Goal: Task Accomplishment & Management: Complete application form

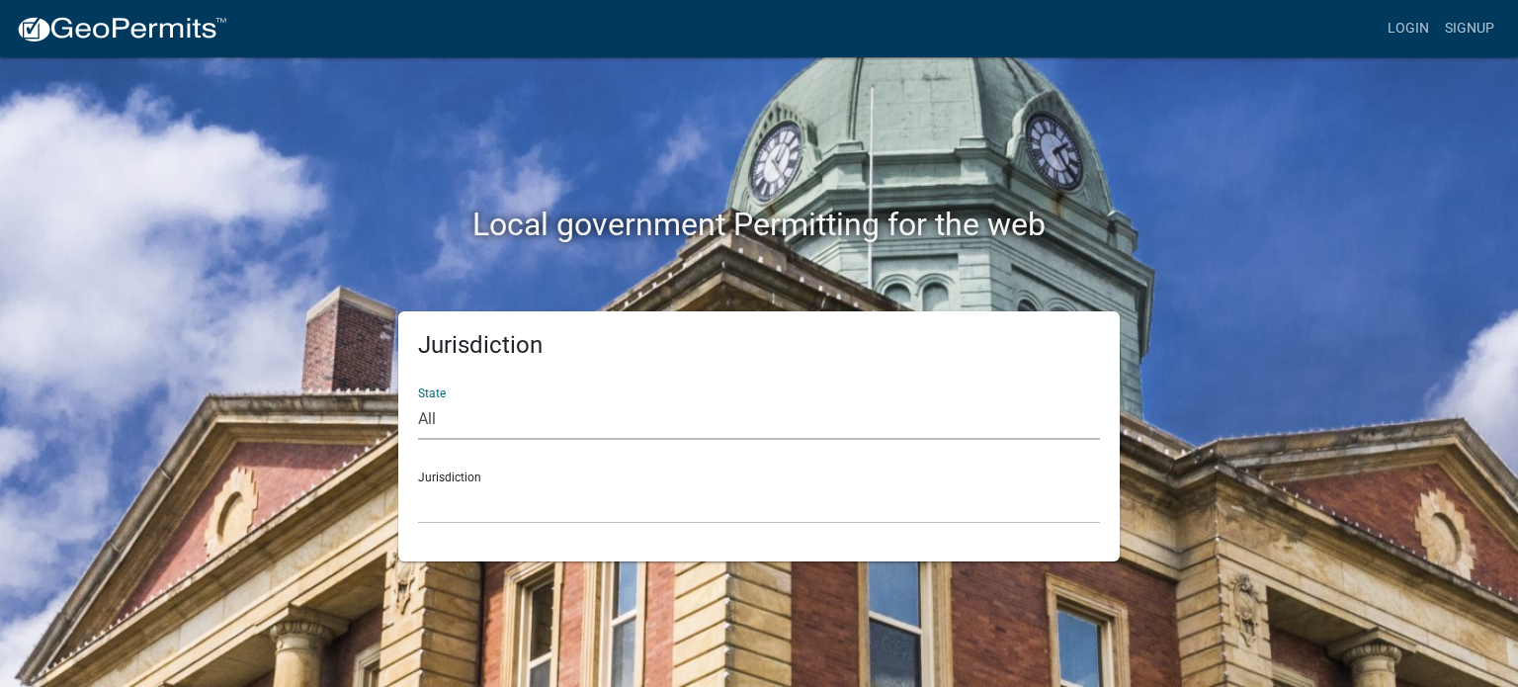
click at [466, 418] on select "All [US_STATE] [US_STATE] [US_STATE] [US_STATE] [US_STATE] [US_STATE] [US_STATE…" at bounding box center [759, 419] width 682 height 41
select select "[US_STATE]"
click at [418, 399] on select "All [US_STATE] [US_STATE] [US_STATE] [US_STATE] [US_STATE] [US_STATE] [US_STATE…" at bounding box center [759, 419] width 682 height 41
click at [453, 505] on select "City of [GEOGRAPHIC_DATA], [US_STATE] City of [GEOGRAPHIC_DATA], [US_STATE] Cit…" at bounding box center [759, 503] width 682 height 41
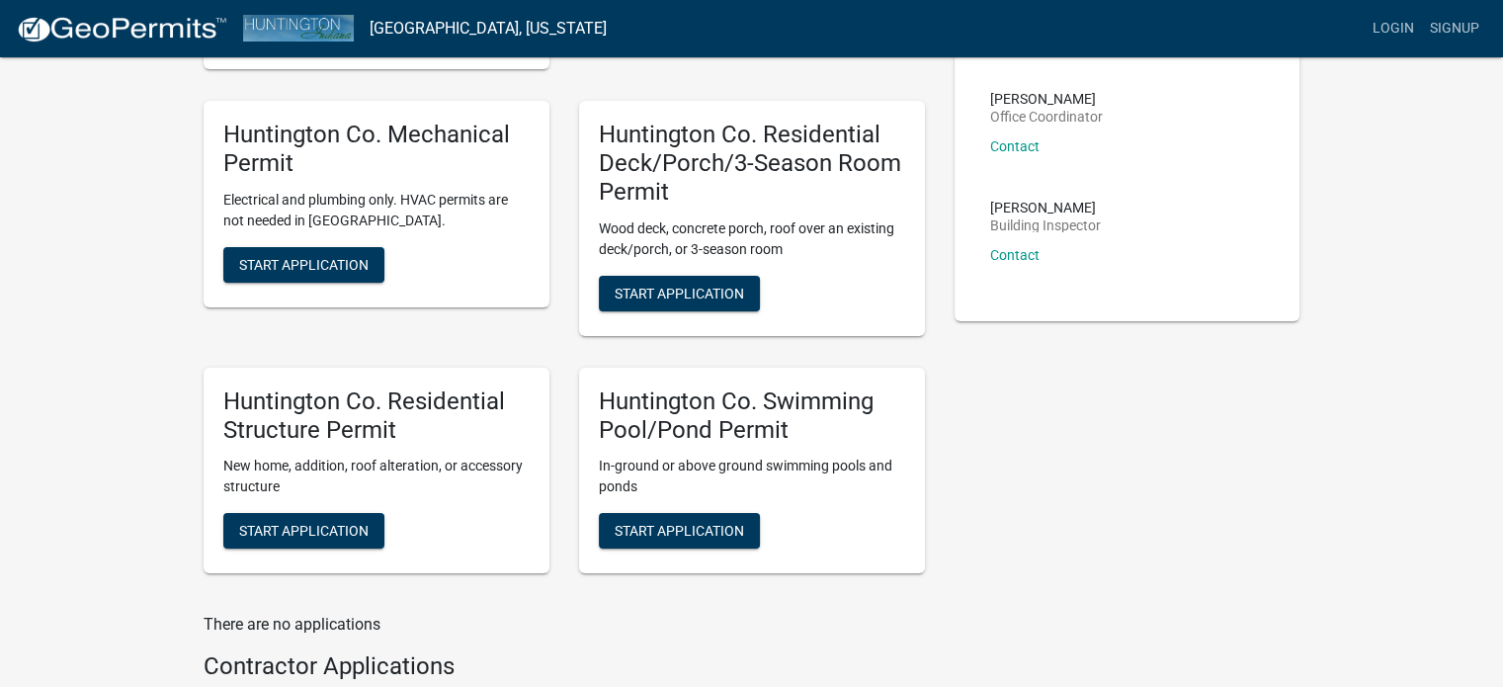
scroll to position [494, 0]
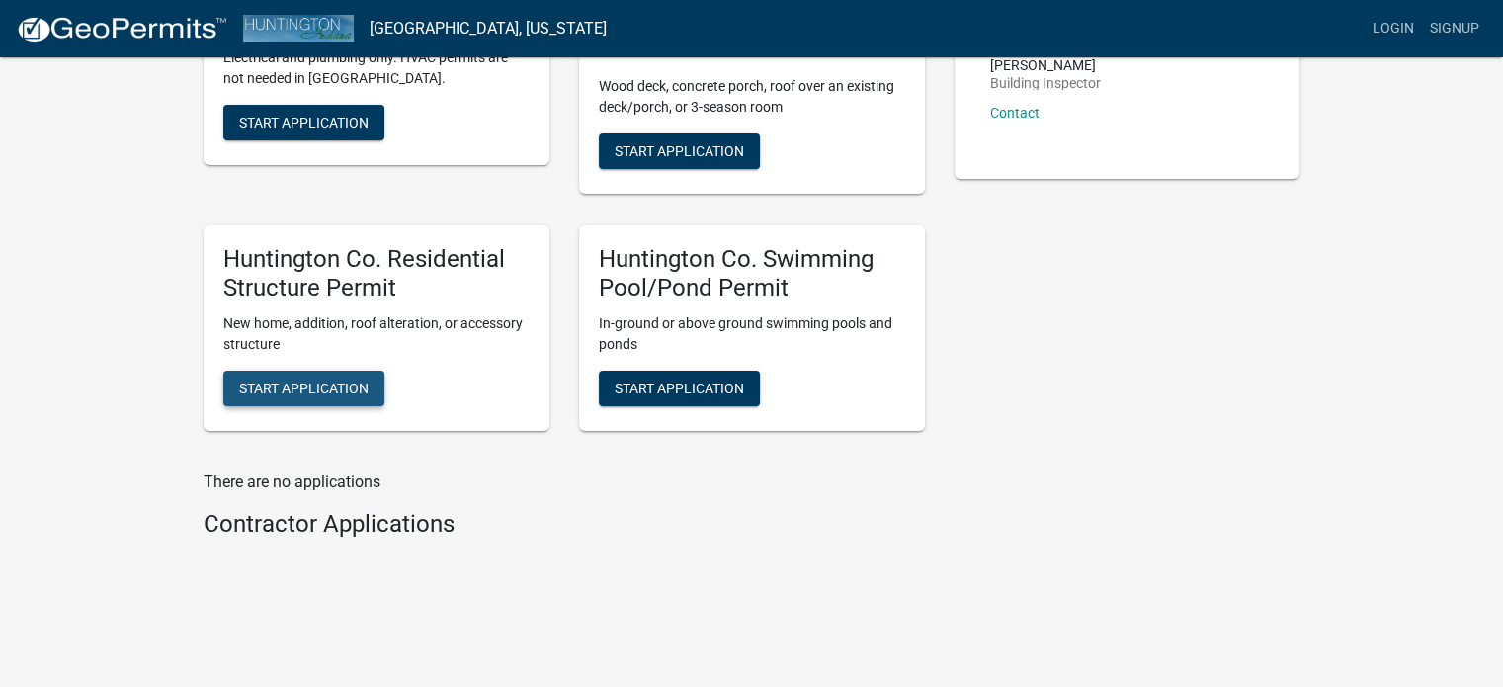
click at [297, 390] on span "Start Application" at bounding box center [303, 388] width 129 height 16
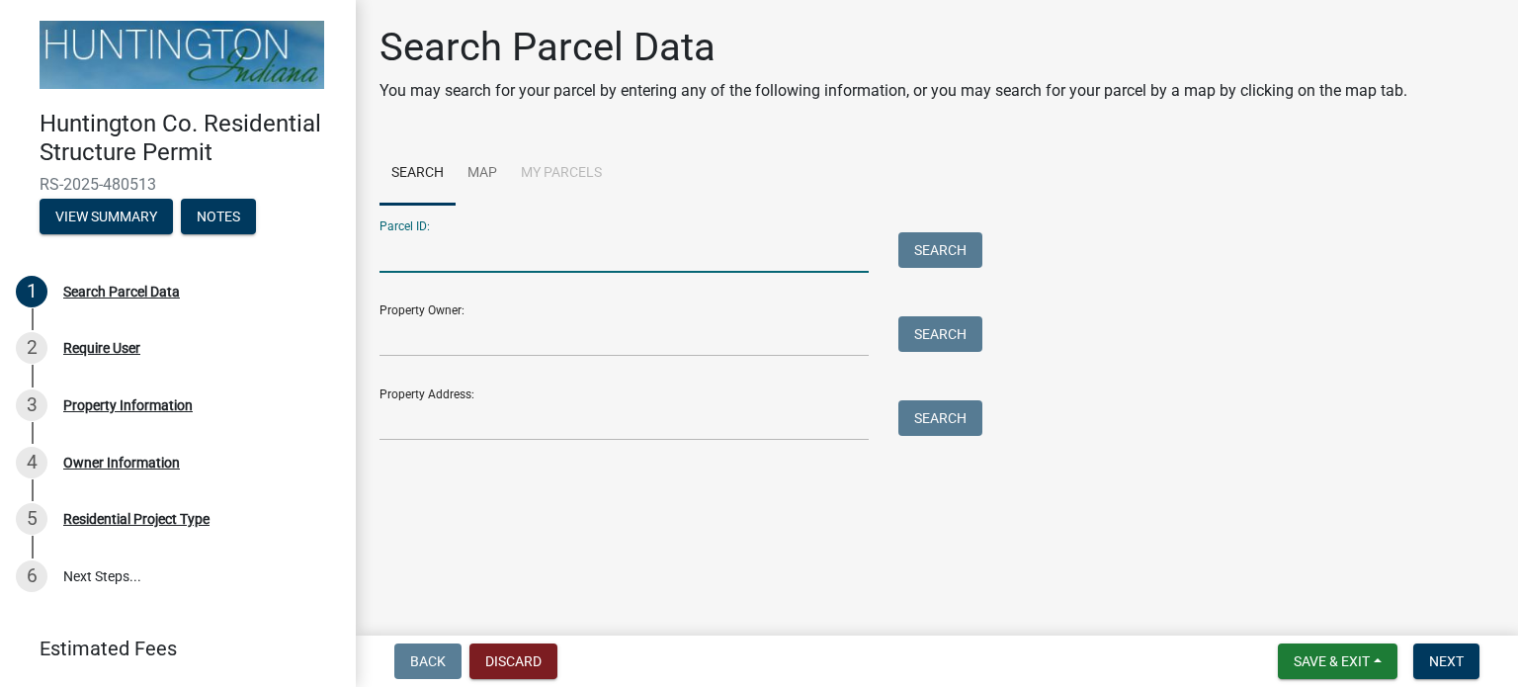
click at [468, 250] on input "Parcel ID:" at bounding box center [623, 252] width 489 height 41
click at [425, 248] on input "90-04*-06-200-039.000-017" at bounding box center [623, 252] width 489 height 41
type input "90-04-06-200-039.000-017"
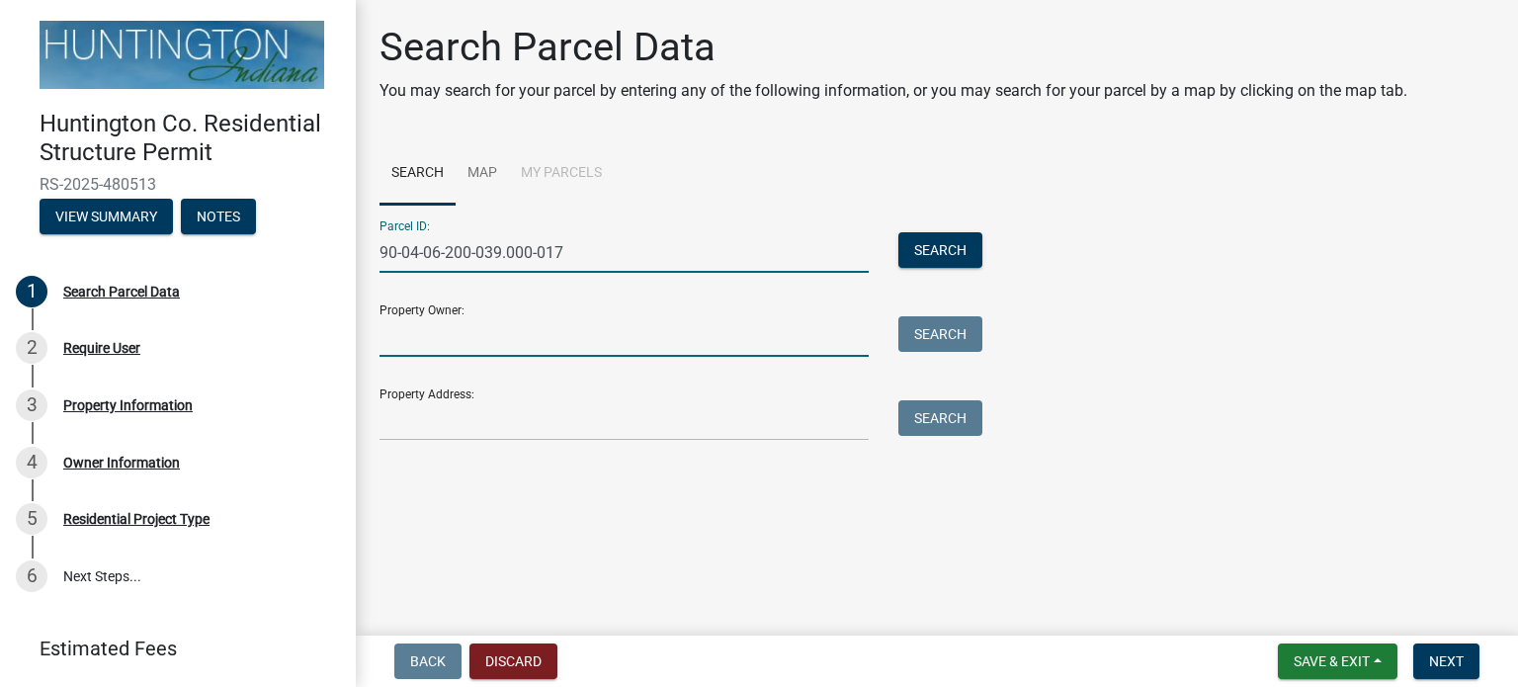
click at [415, 339] on input "Property Owner:" at bounding box center [623, 336] width 489 height 41
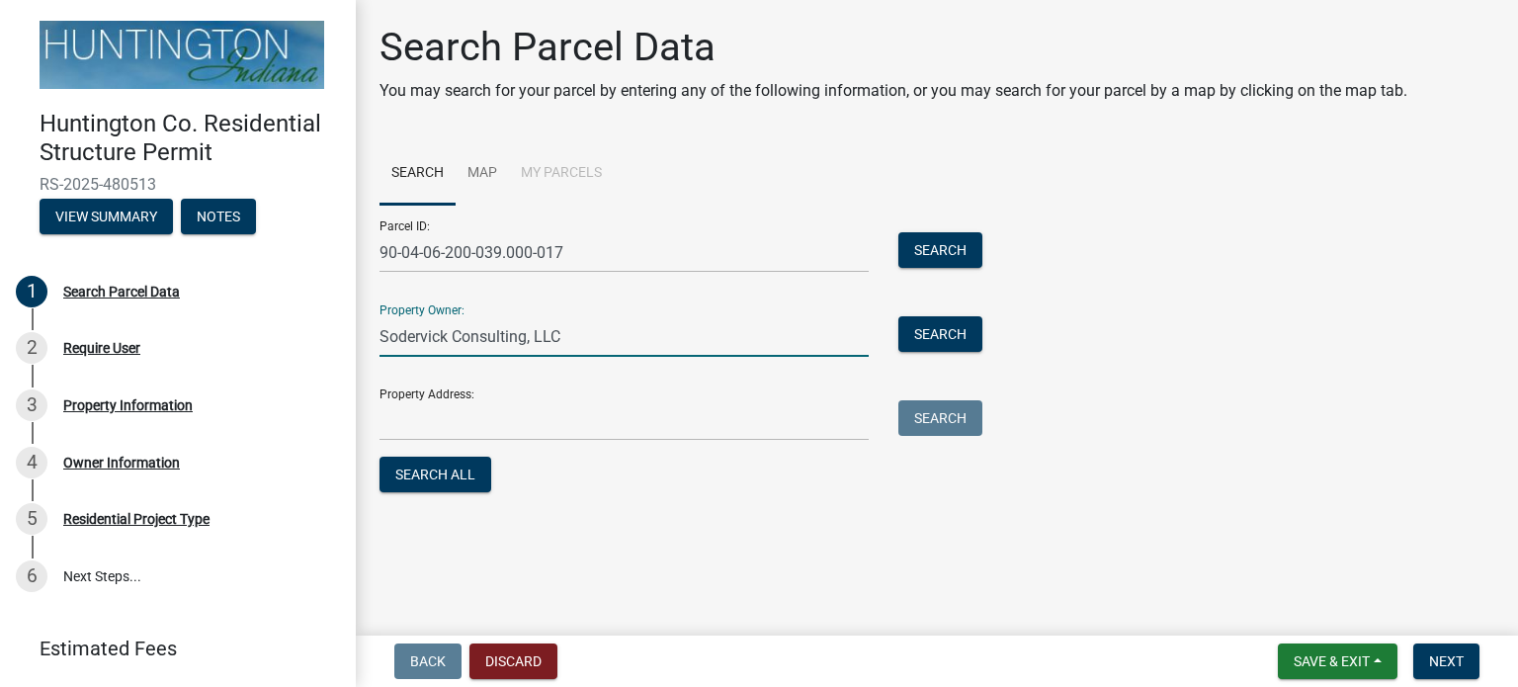
type input "Sodervick Consulting, LLC"
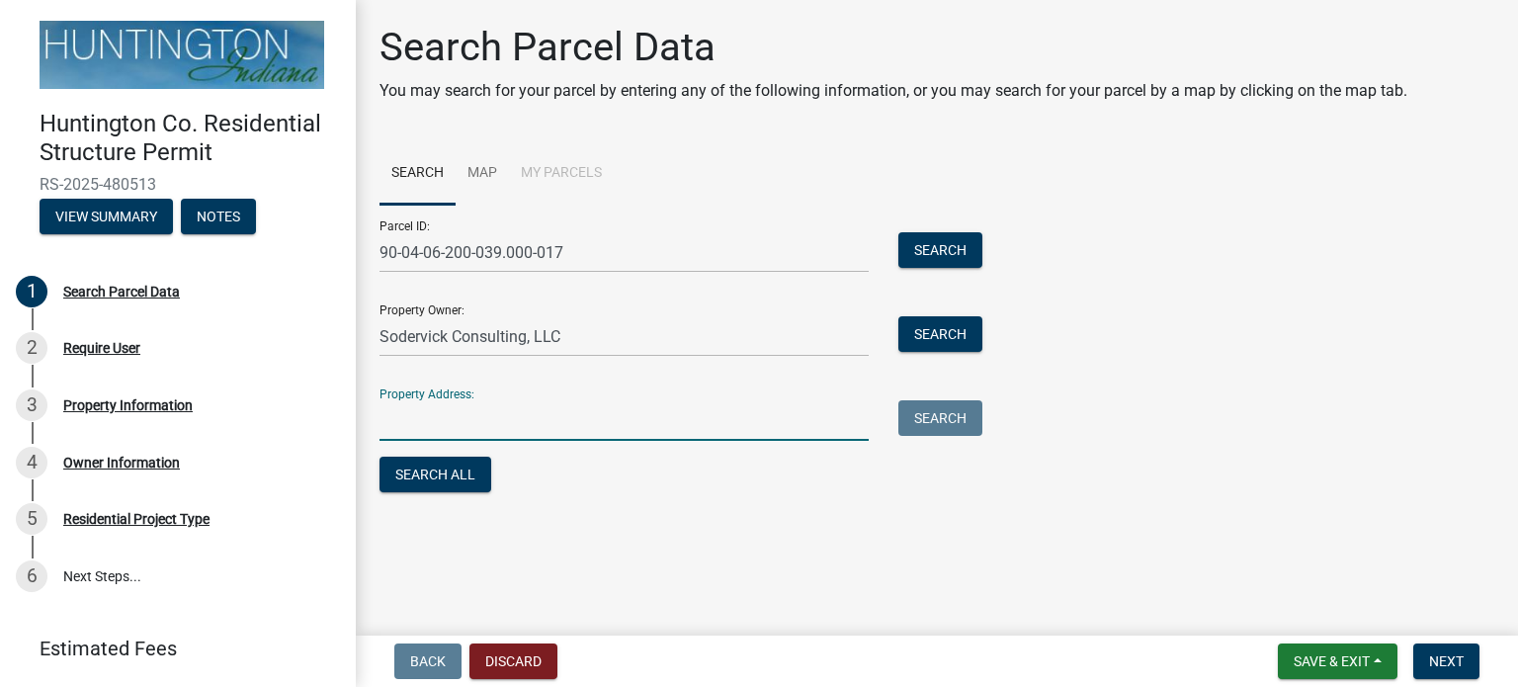
click at [413, 421] on input "Property Address:" at bounding box center [623, 420] width 489 height 41
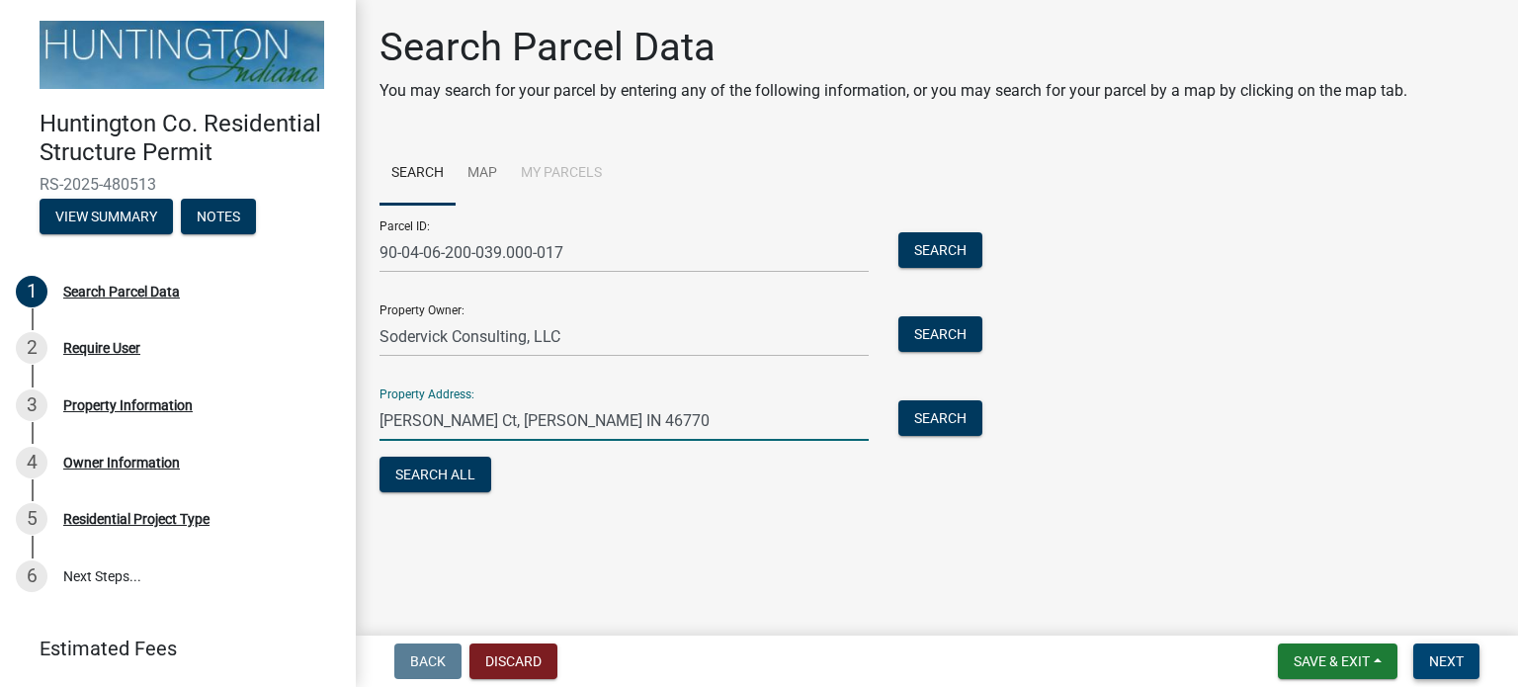
type input "[PERSON_NAME] Ct, [PERSON_NAME] IN 46770"
click at [1449, 661] on span "Next" at bounding box center [1446, 661] width 35 height 16
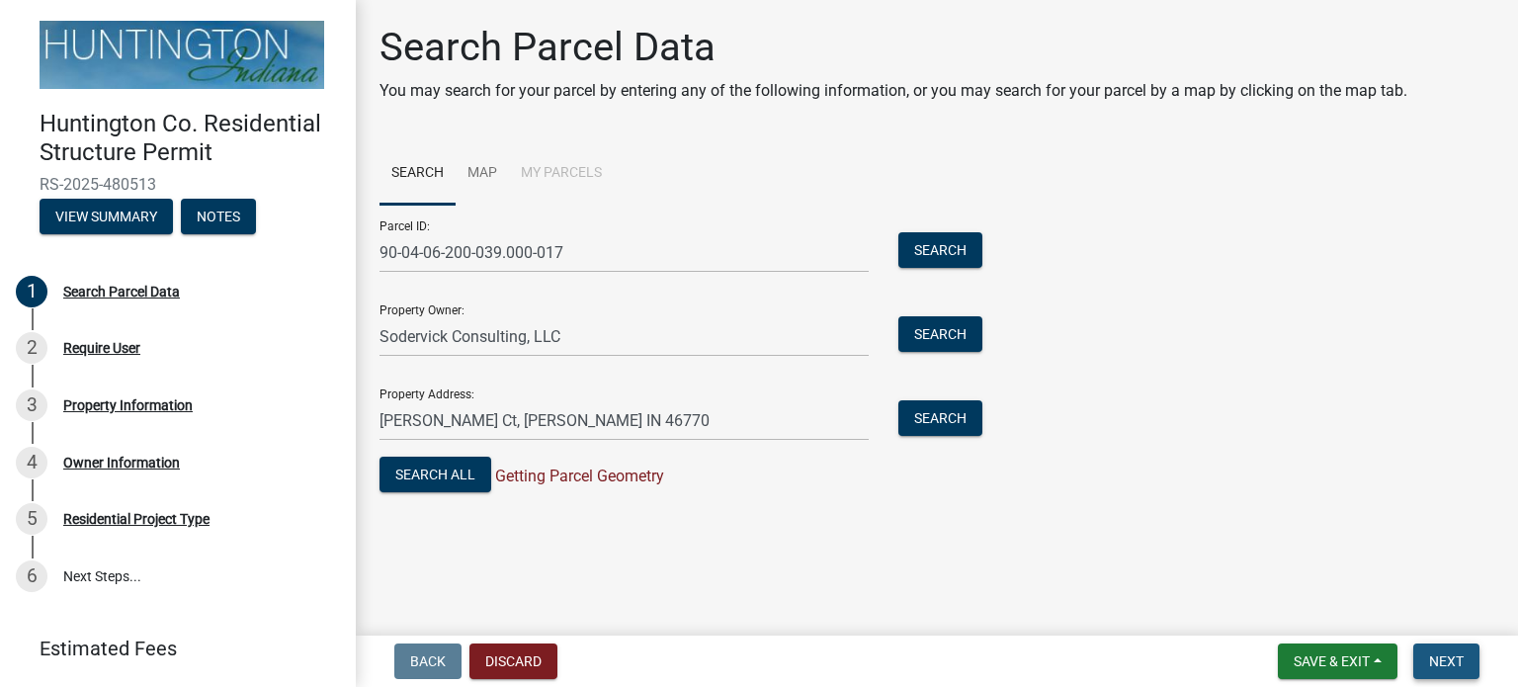
click at [1444, 661] on span "Next" at bounding box center [1446, 661] width 35 height 16
click at [488, 171] on link "Map" at bounding box center [482, 173] width 53 height 63
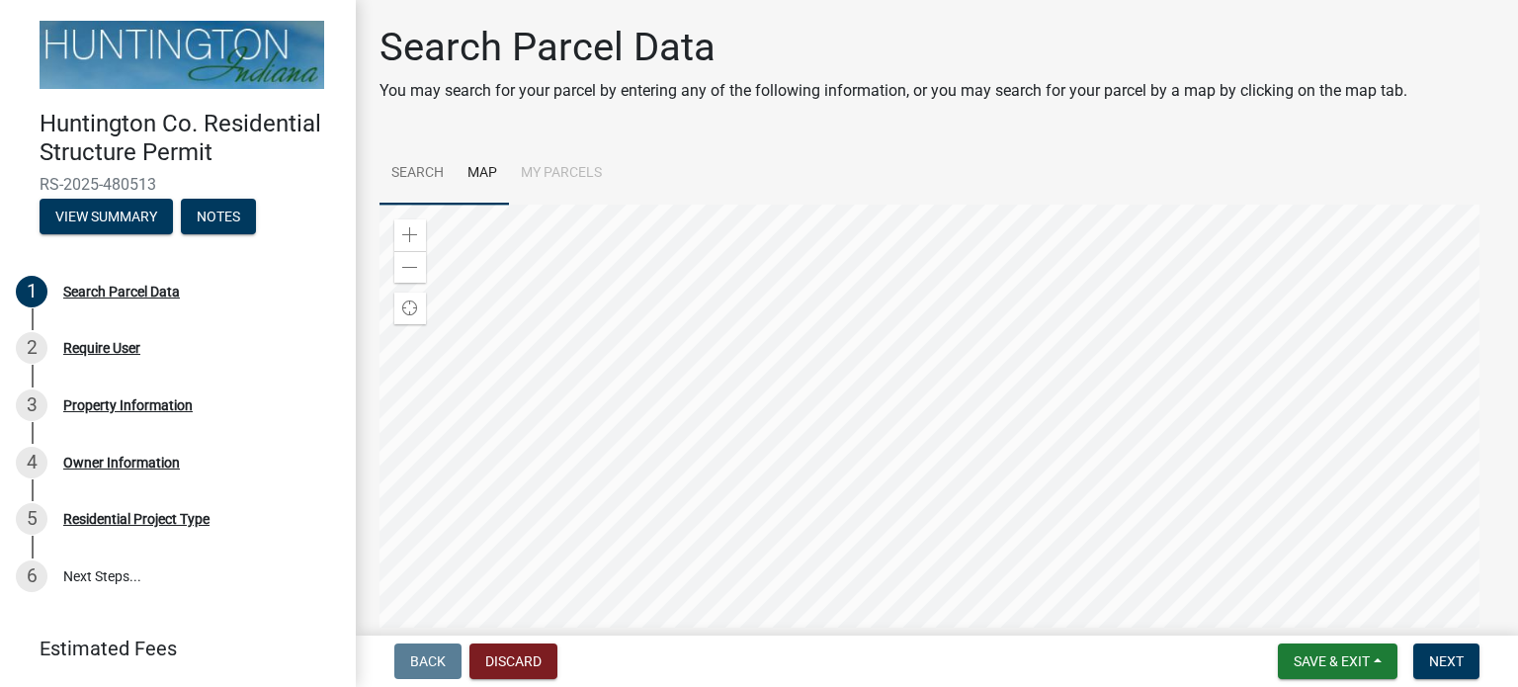
click at [412, 174] on link "Search" at bounding box center [417, 173] width 76 height 63
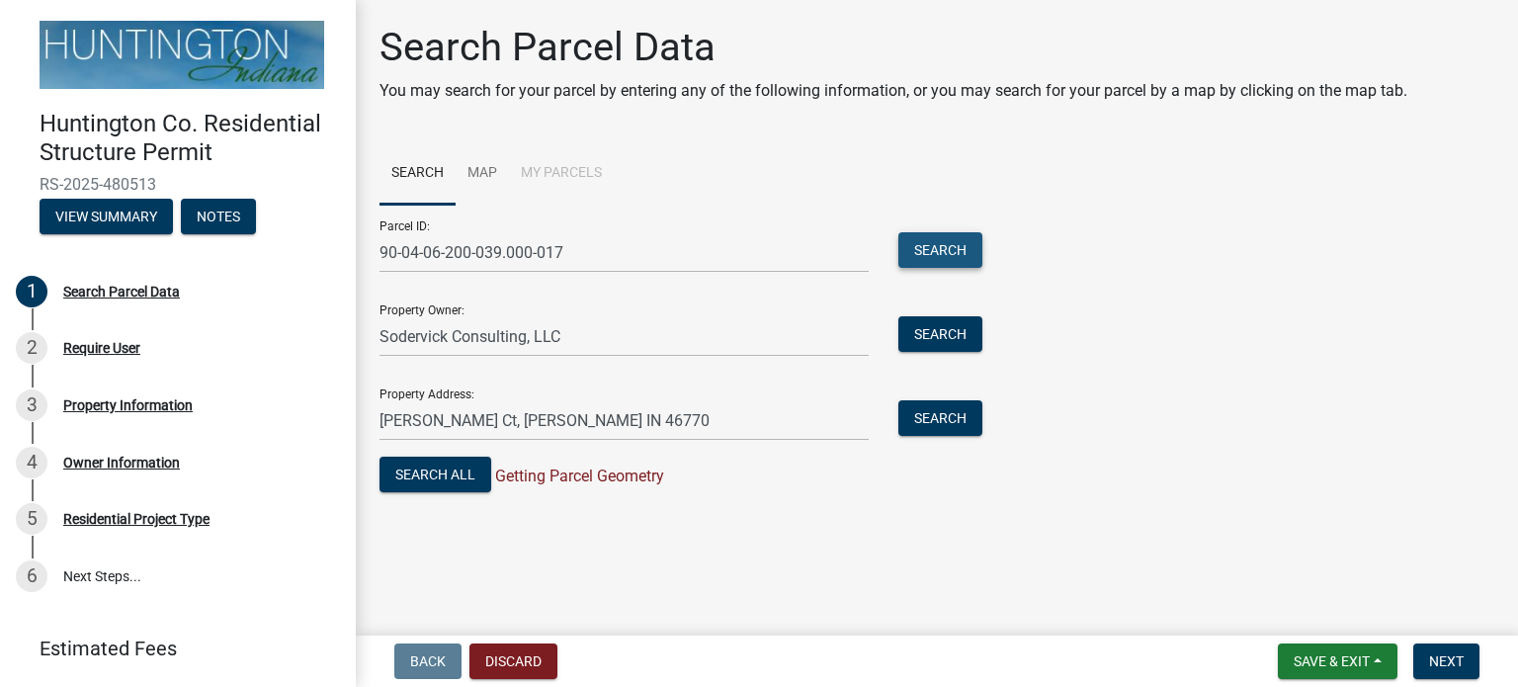
click at [946, 251] on button "Search" at bounding box center [940, 250] width 84 height 36
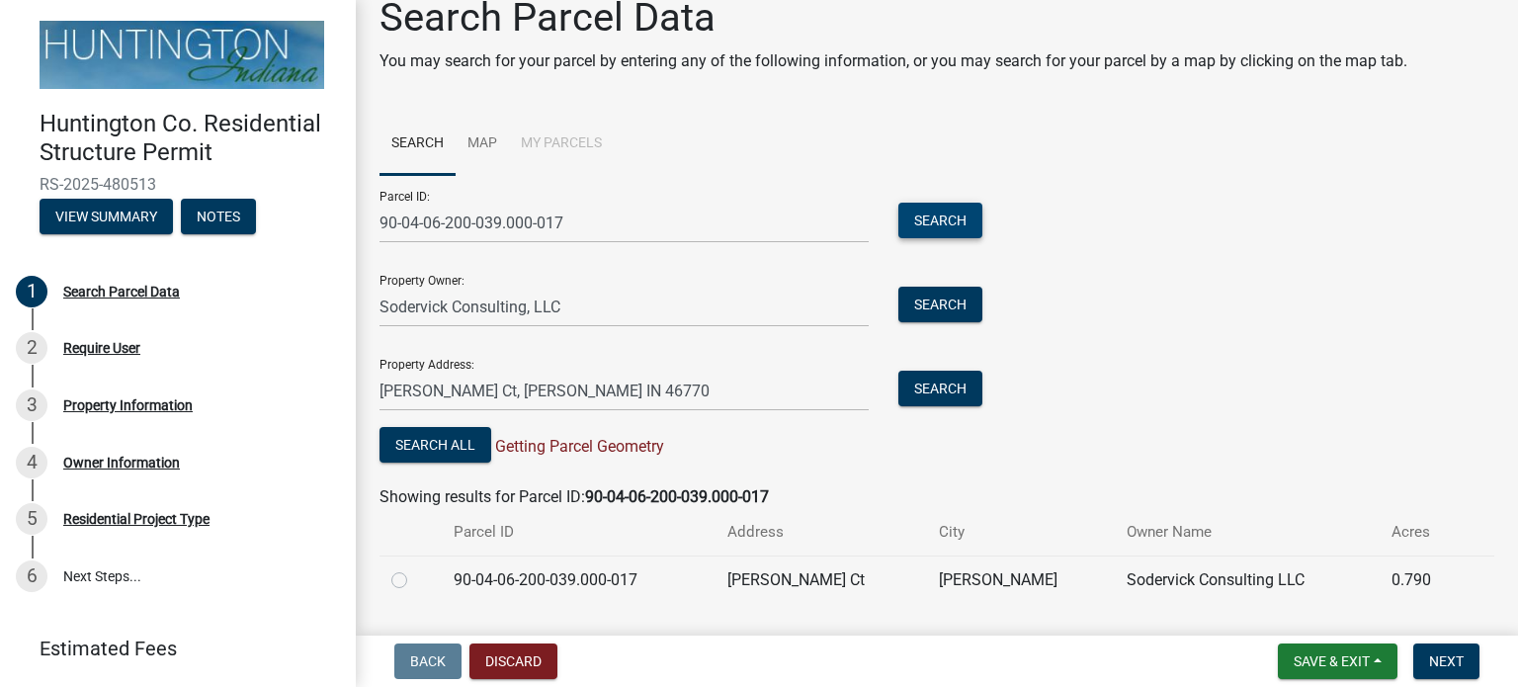
scroll to position [83, 0]
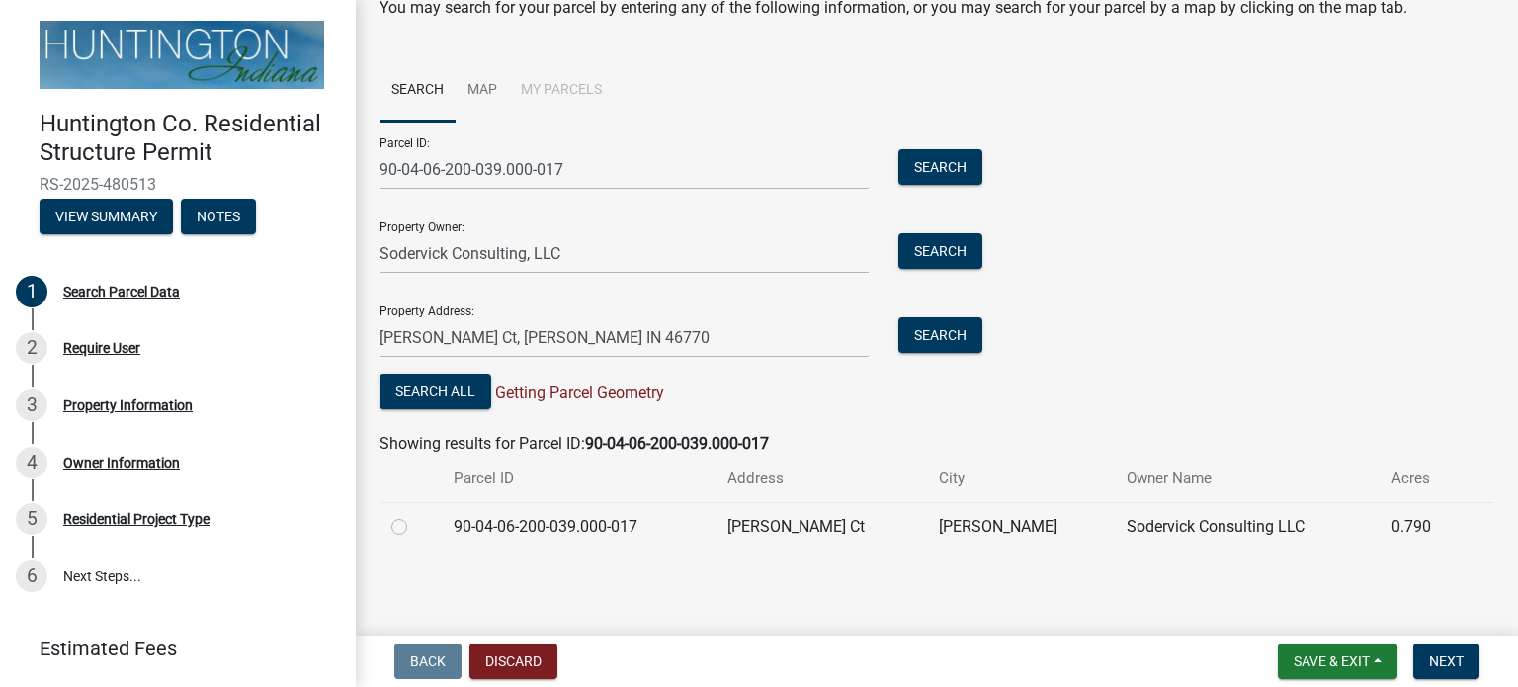
click at [415, 515] on label at bounding box center [415, 515] width 0 height 0
click at [415, 525] on input "radio" at bounding box center [421, 521] width 13 height 13
radio input "true"
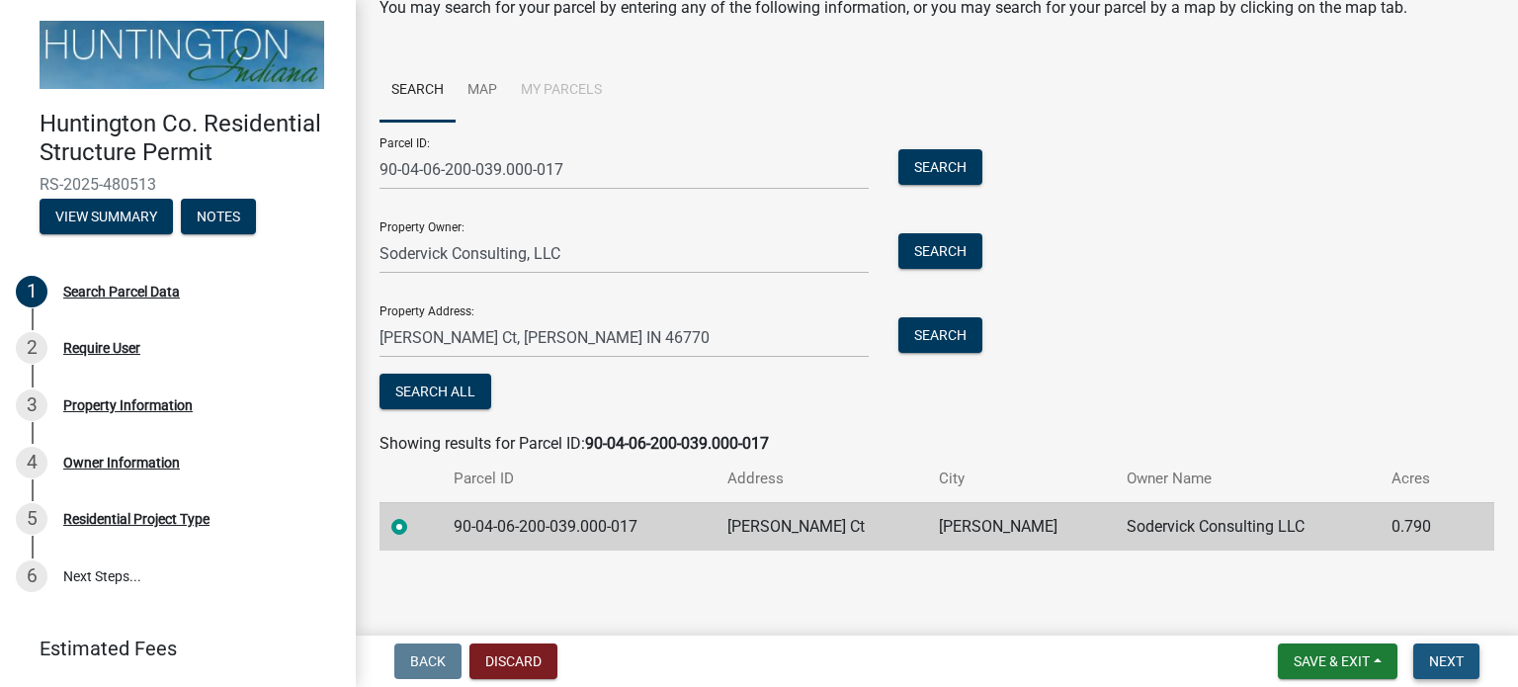
click at [1464, 662] on button "Next" at bounding box center [1446, 661] width 66 height 36
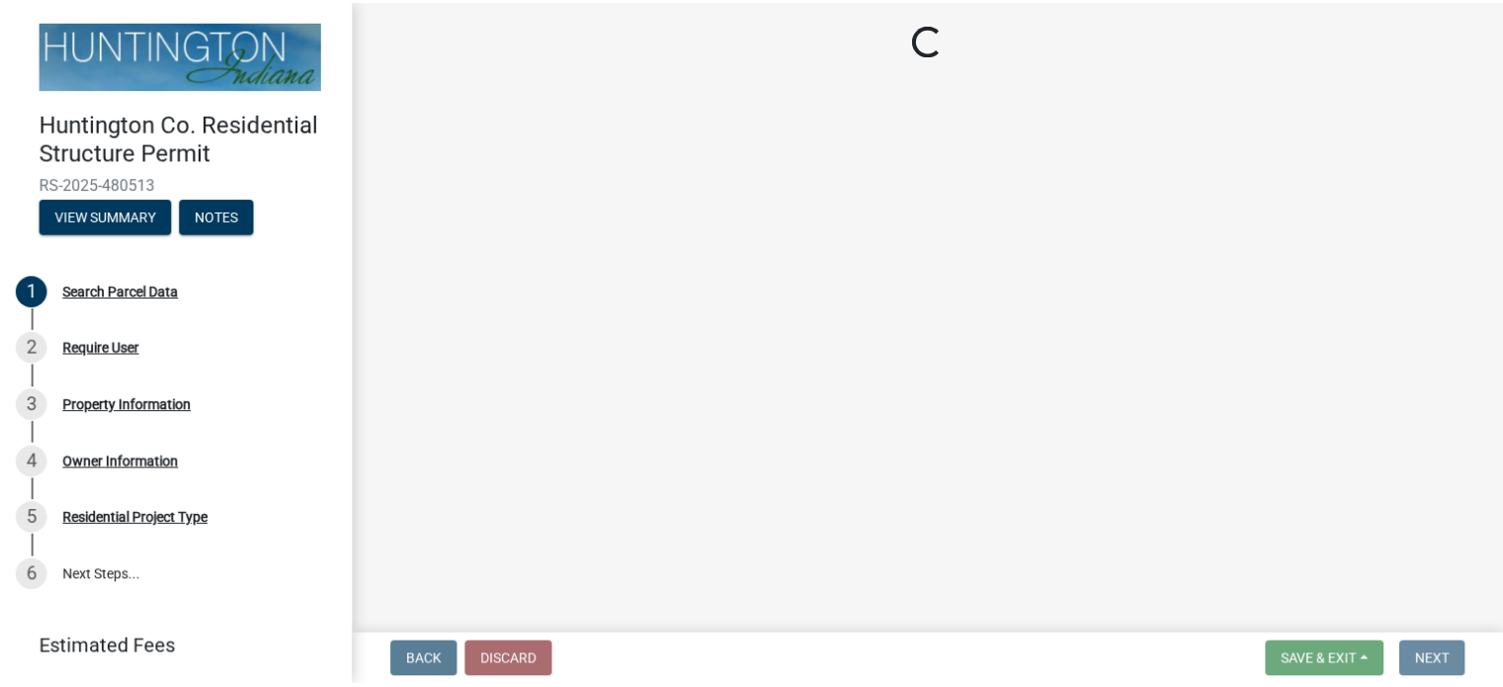
scroll to position [0, 0]
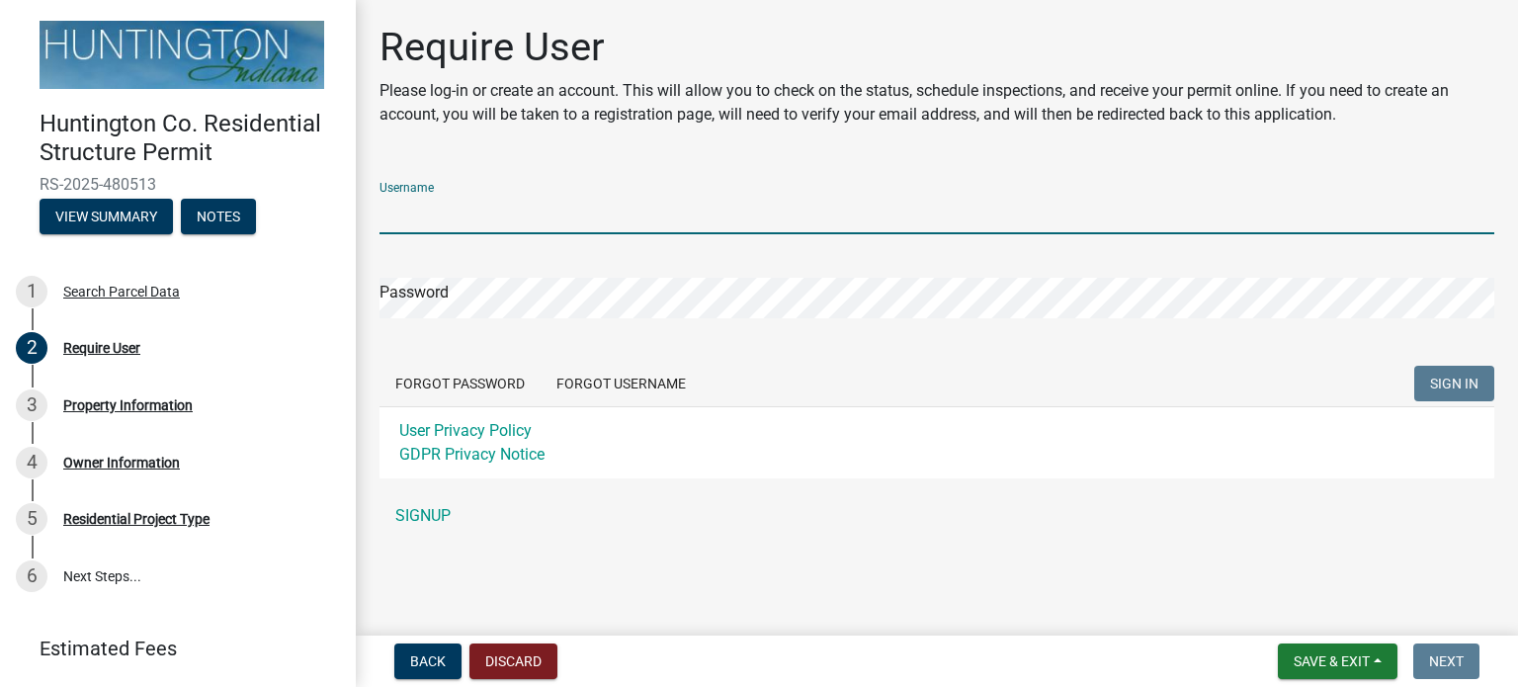
click at [435, 216] on input "Username" at bounding box center [936, 214] width 1115 height 41
type input "M"
type input "msodervick"
drag, startPoint x: 435, startPoint y: 273, endPoint x: 710, endPoint y: 153, distance: 300.5
click at [710, 153] on div "Require User Please log-in or create an account. This will allow you to check o…" at bounding box center [937, 289] width 1144 height 530
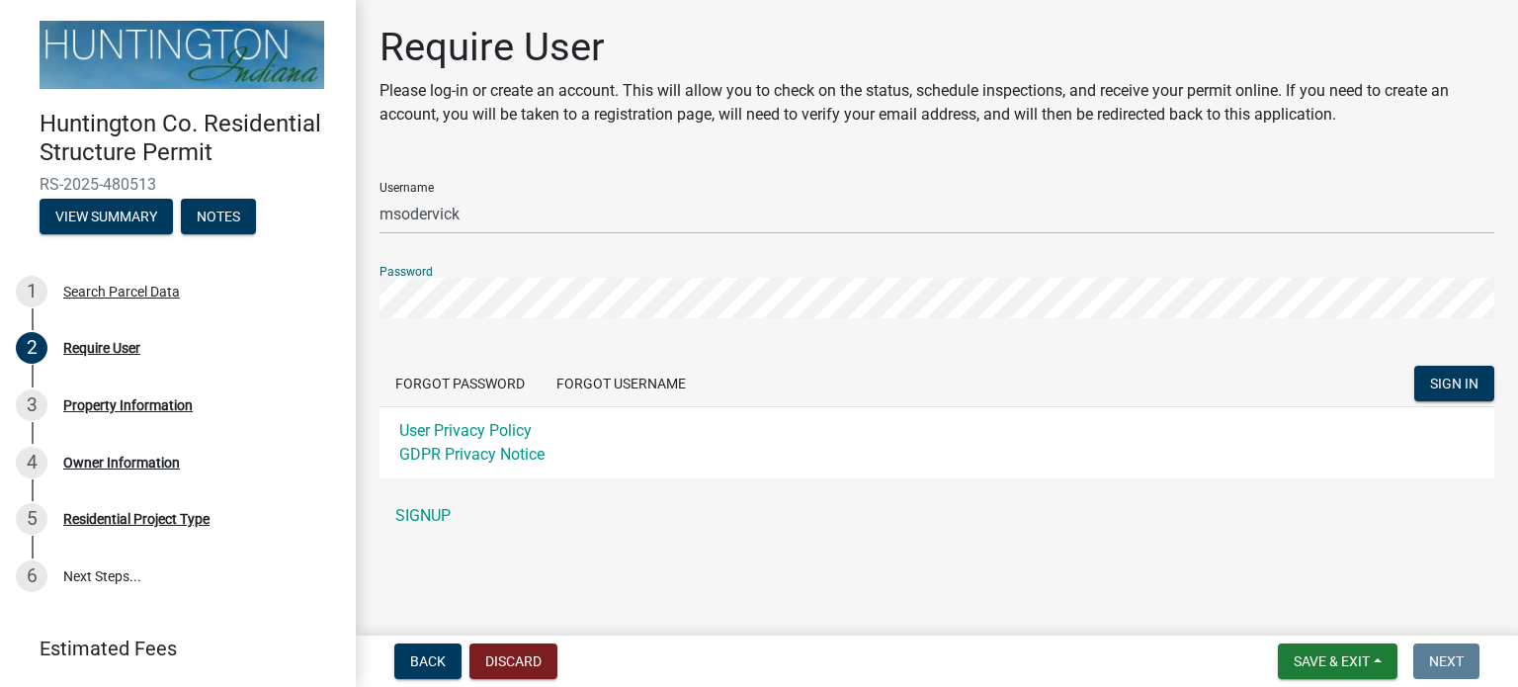
drag, startPoint x: 362, startPoint y: 302, endPoint x: 965, endPoint y: 323, distance: 604.1
click at [965, 323] on form "Username msodervick Password Forgot Password Forgot Username SIGN IN User Priva…" at bounding box center [936, 322] width 1115 height 312
click at [412, 514] on link "SIGNUP" at bounding box center [936, 516] width 1115 height 40
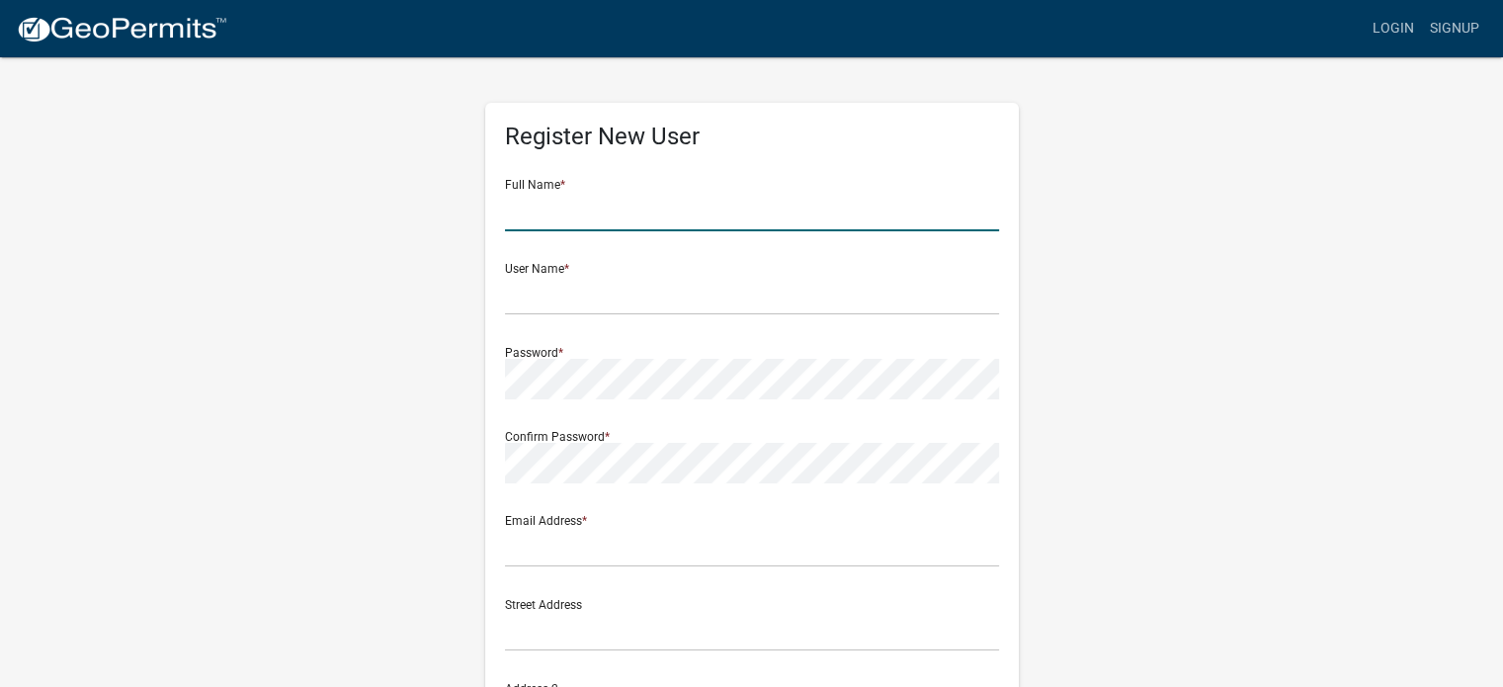
click at [549, 216] on input "text" at bounding box center [752, 211] width 494 height 41
type input "[PERSON_NAME]"
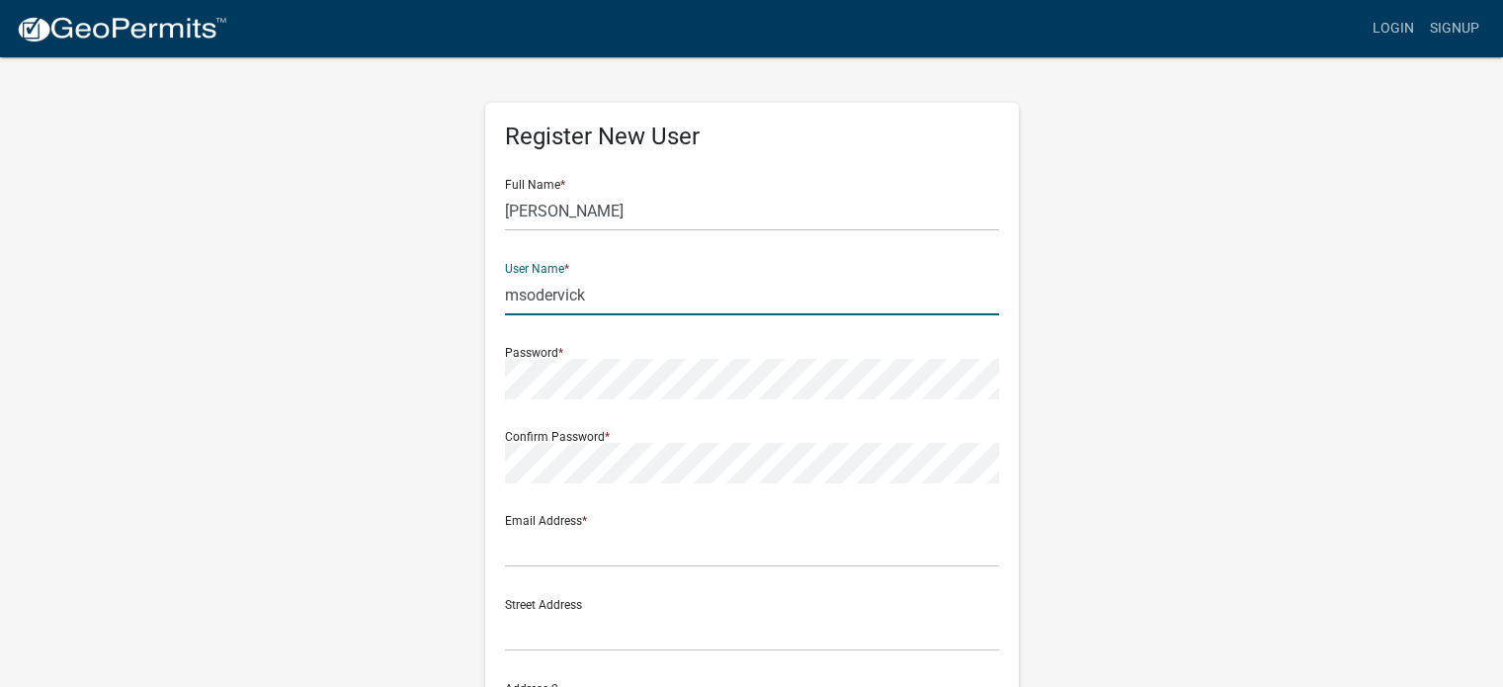
type input "msodervick"
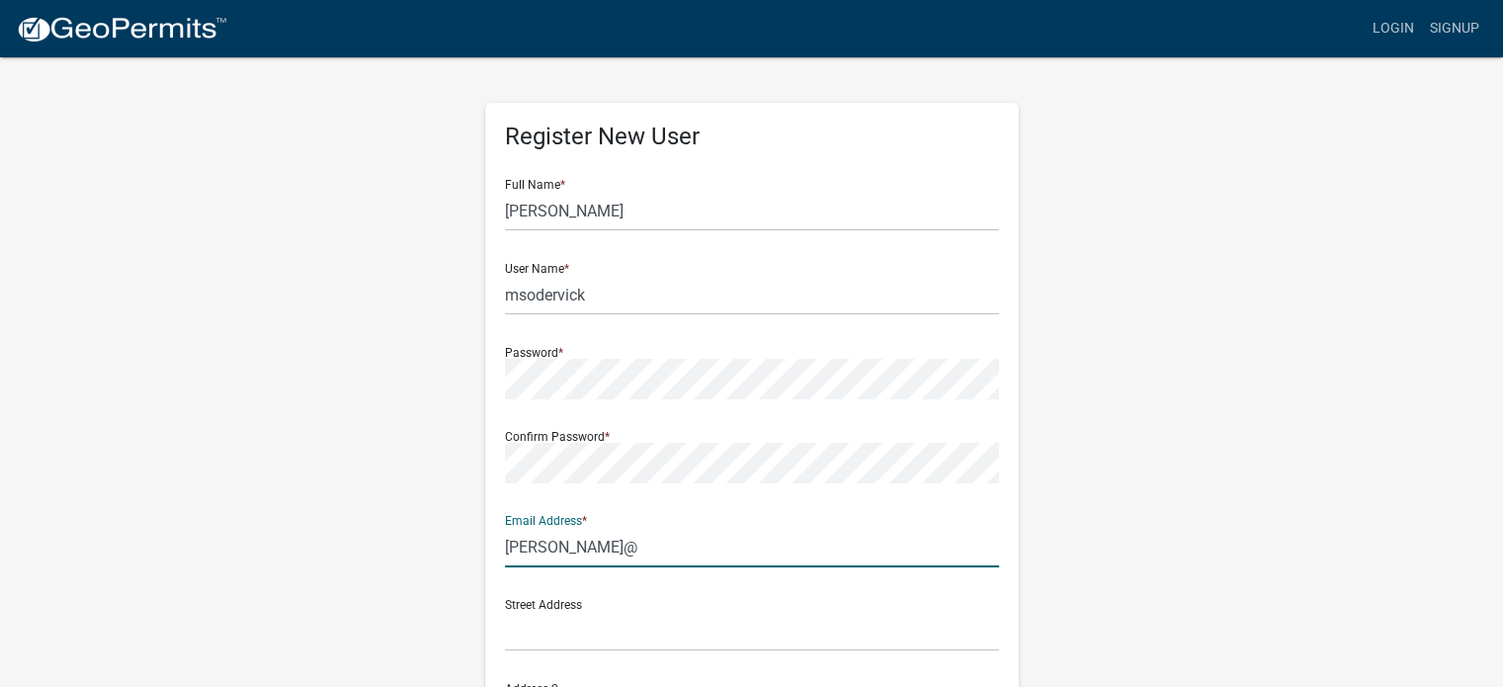
type input "[PERSON_NAME][EMAIL_ADDRESS][DOMAIN_NAME]"
click at [561, 644] on input "text" at bounding box center [752, 631] width 494 height 41
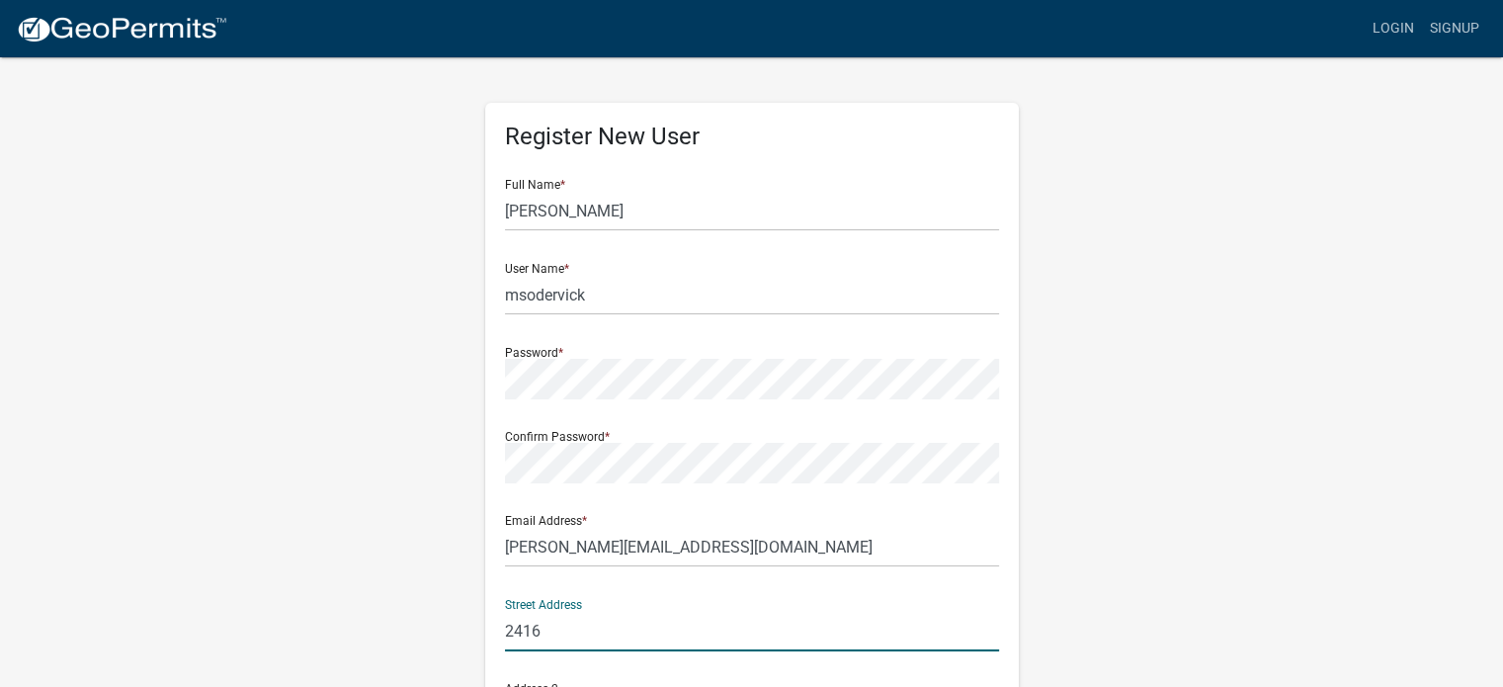
type input "[STREET_ADDRESS]"
type input "BLUFFTON"
type input "IN"
type input "46714"
type input "2608200811"
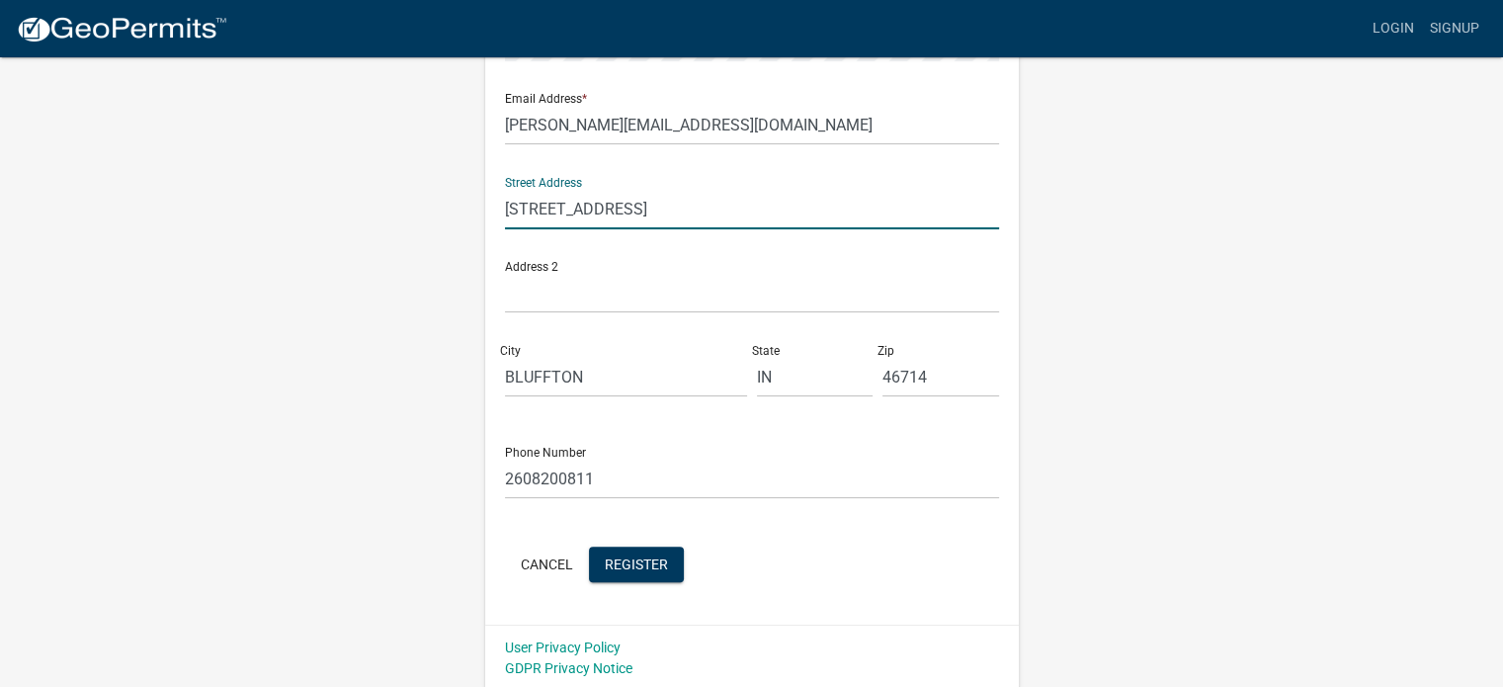
scroll to position [425, 0]
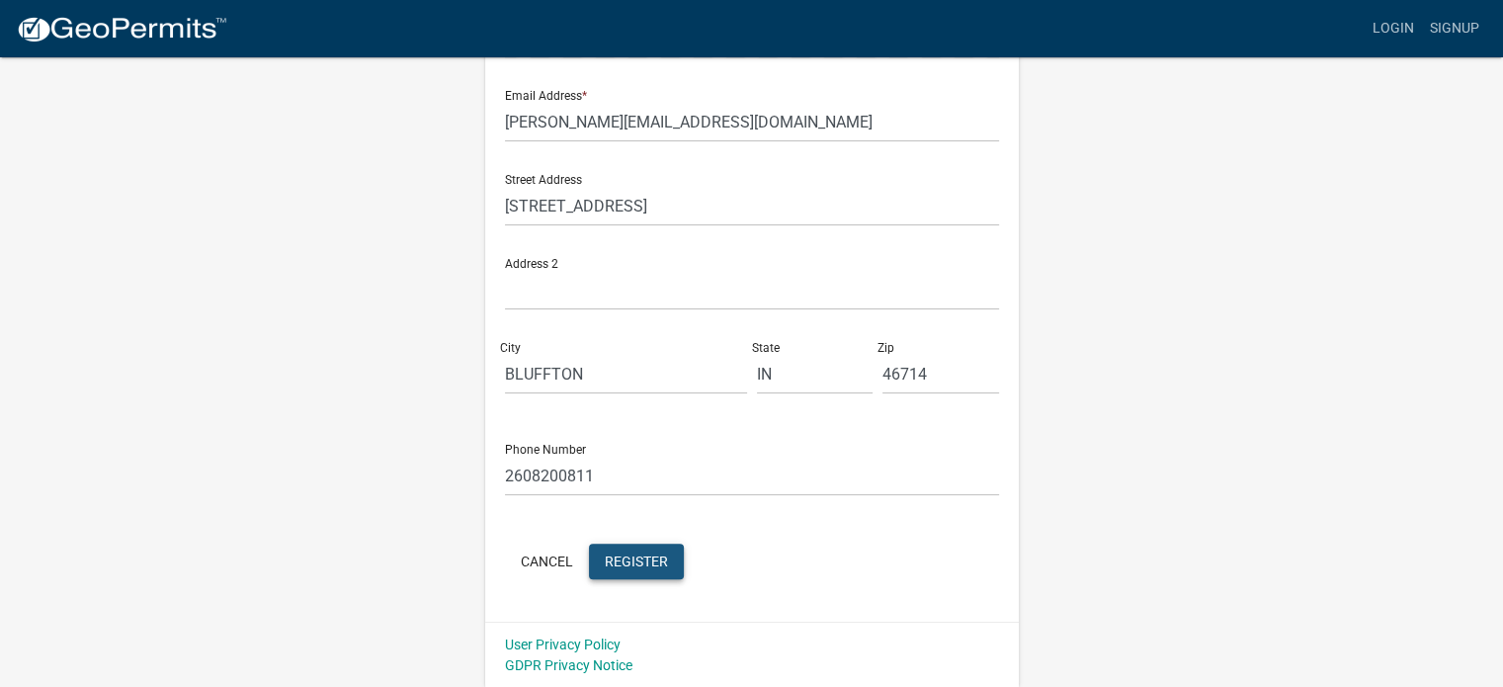
click at [637, 560] on span "Register" at bounding box center [636, 560] width 63 height 16
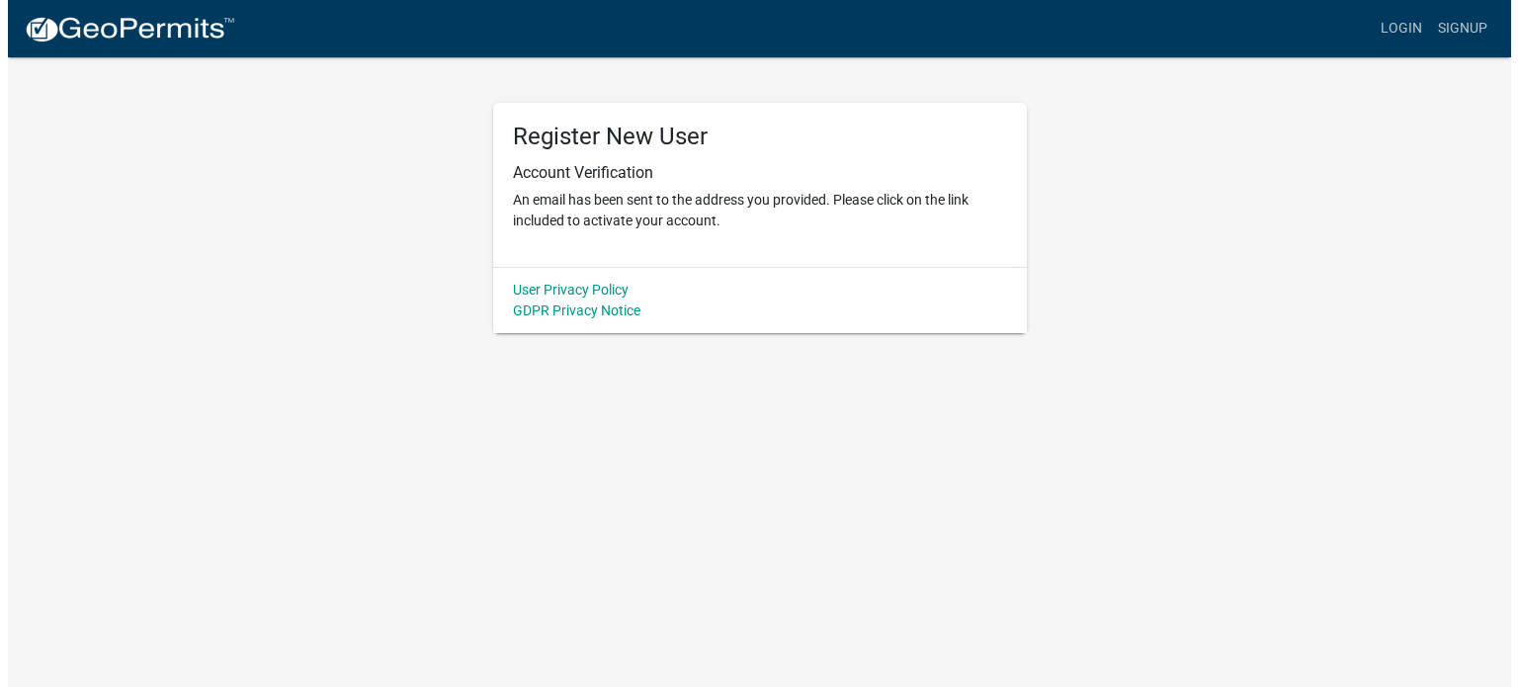
scroll to position [0, 0]
